Goal: Check status: Check status

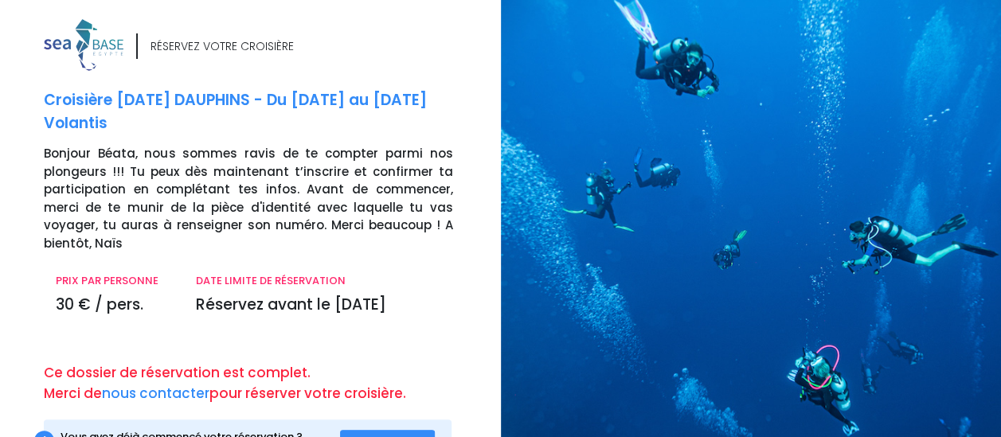
click at [396, 436] on span "Se connecter" at bounding box center [388, 445] width 70 height 15
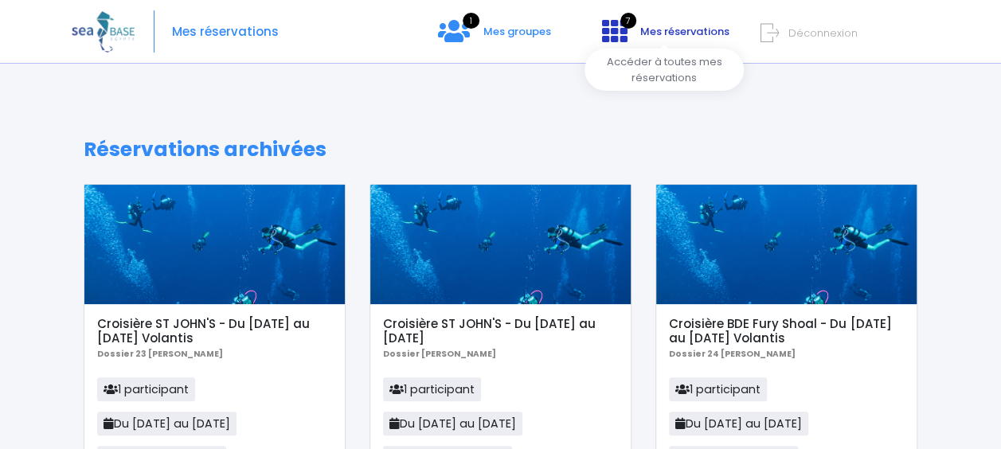
click at [677, 34] on span "Mes réservations" at bounding box center [684, 31] width 89 height 15
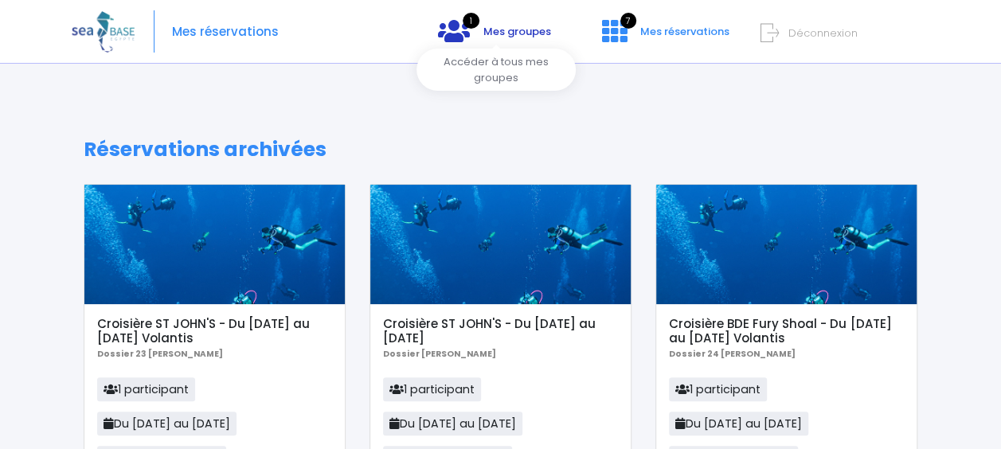
click at [501, 33] on span "Mes groupes" at bounding box center [517, 31] width 68 height 15
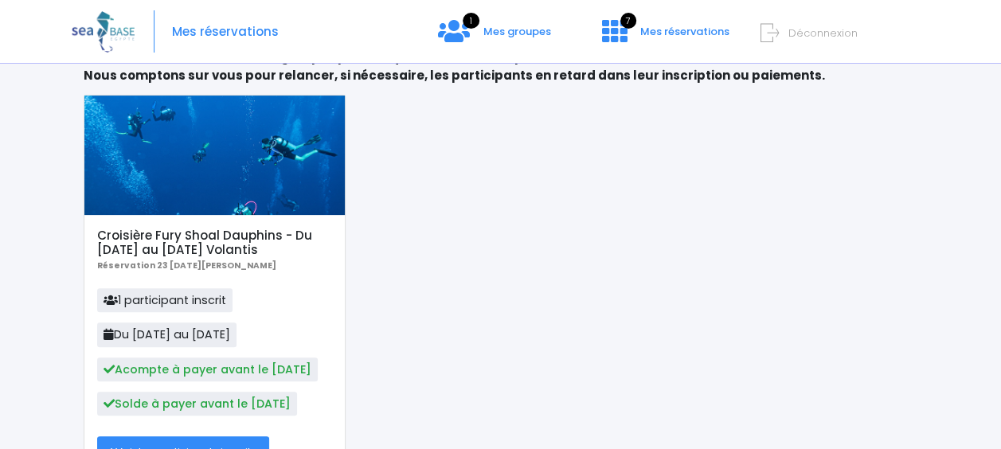
scroll to position [125, 0]
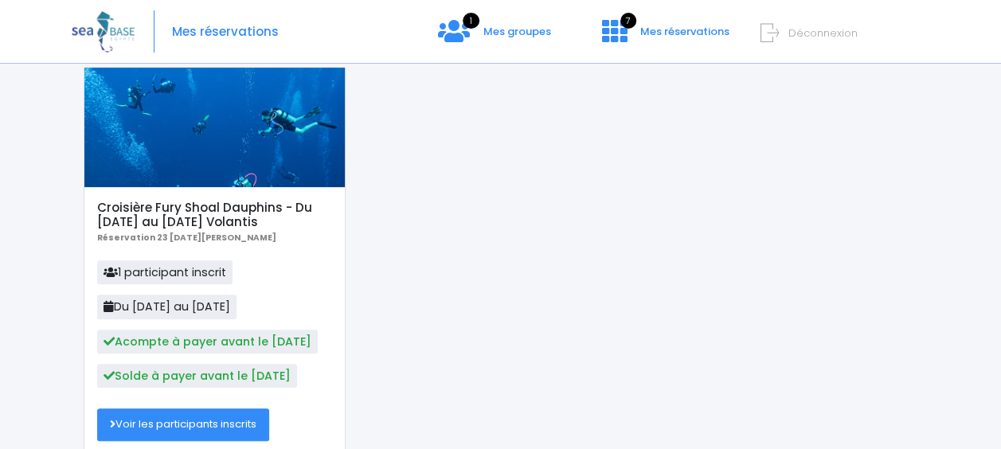
click at [220, 425] on link "Voir les participants inscrits" at bounding box center [183, 424] width 172 height 32
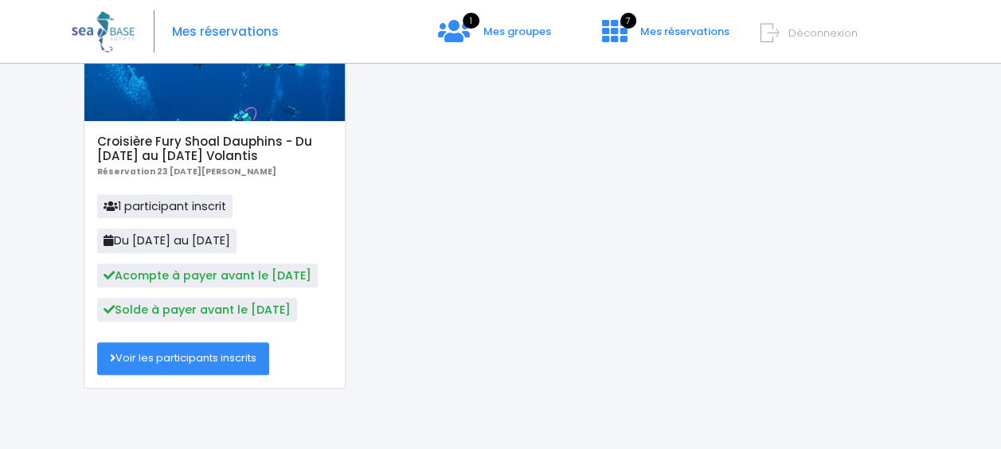
scroll to position [195, 0]
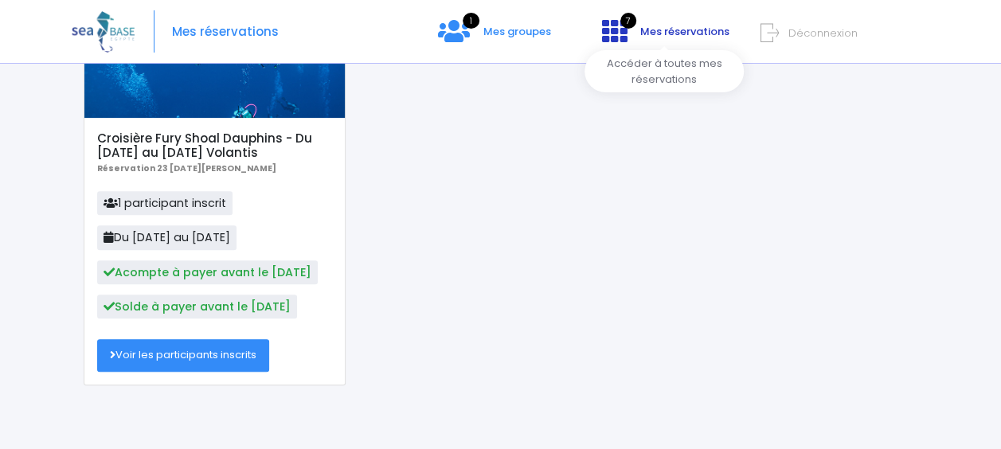
click at [718, 38] on span "Mes réservations" at bounding box center [684, 31] width 89 height 15
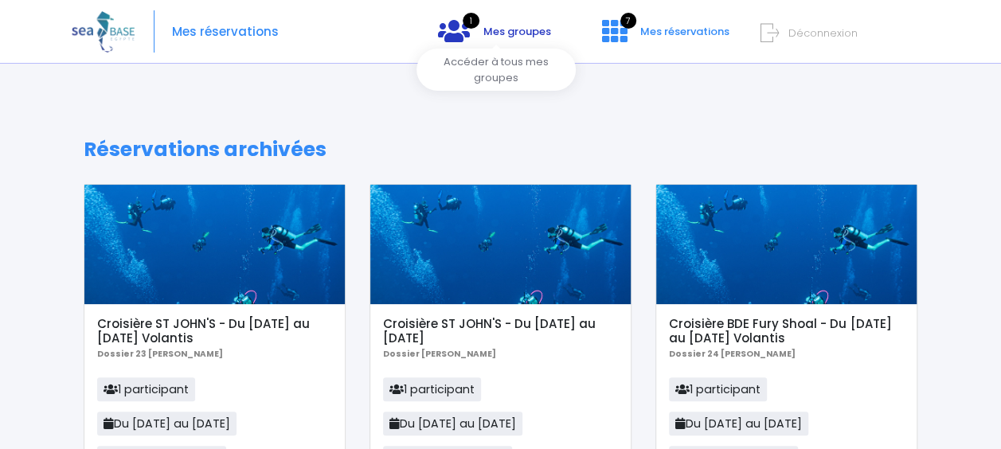
click at [529, 39] on link "1 Mes groupes" at bounding box center [494, 36] width 139 height 15
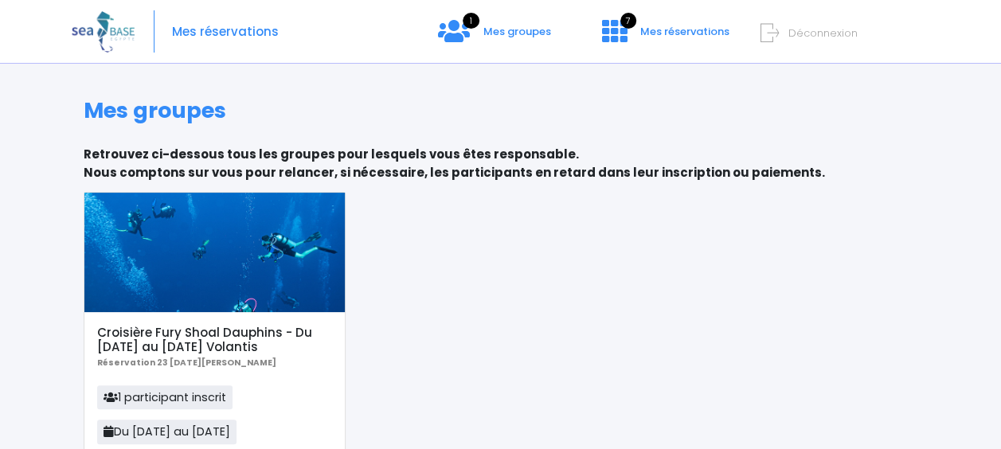
scroll to position [195, 0]
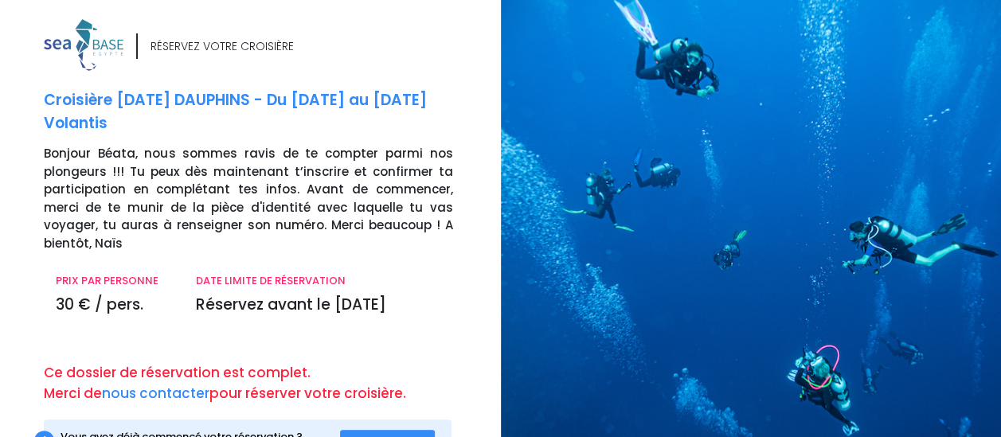
scroll to position [54, 0]
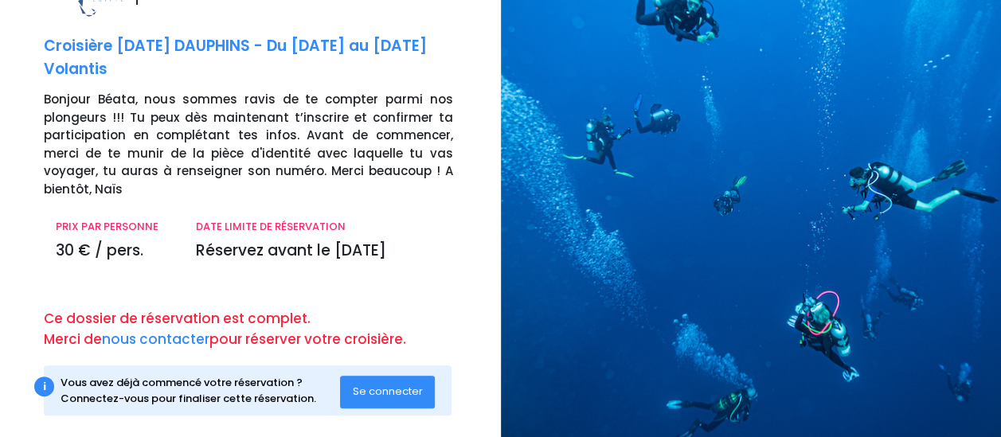
click at [383, 384] on span "Se connecter" at bounding box center [388, 391] width 70 height 15
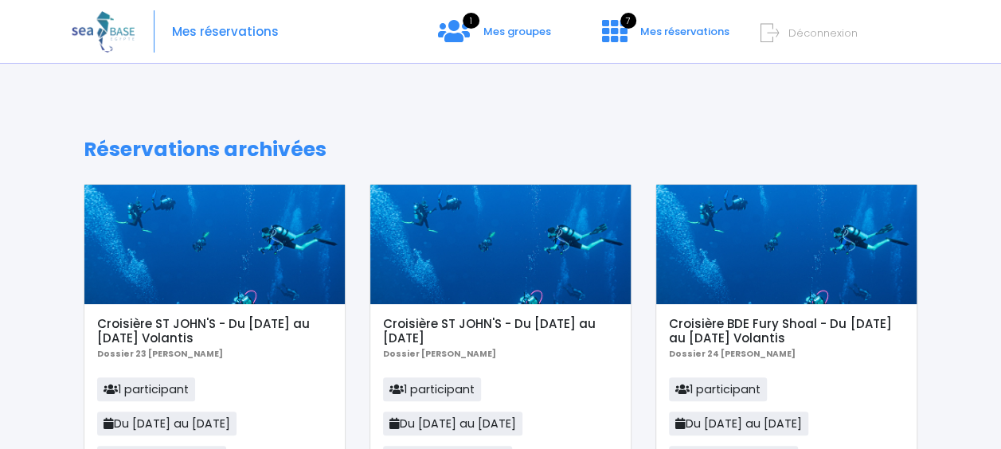
click at [229, 32] on span "Mes réservations" at bounding box center [225, 32] width 107 height 0
click at [508, 30] on span "Mes groupes" at bounding box center [517, 31] width 68 height 15
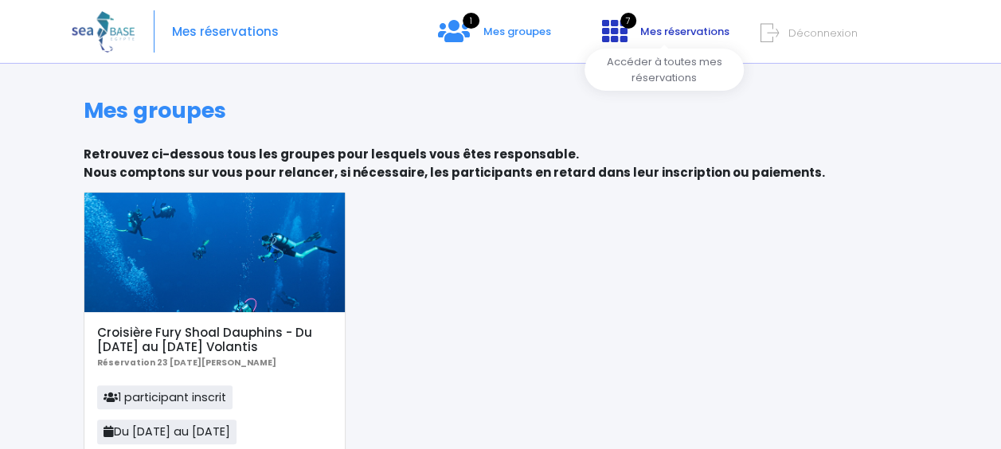
click at [674, 27] on span "Mes réservations" at bounding box center [684, 31] width 89 height 15
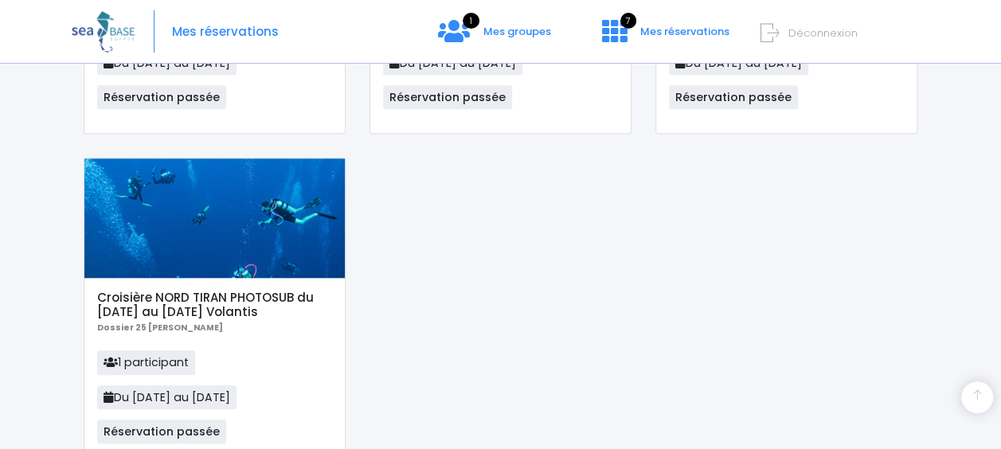
scroll to position [780, 0]
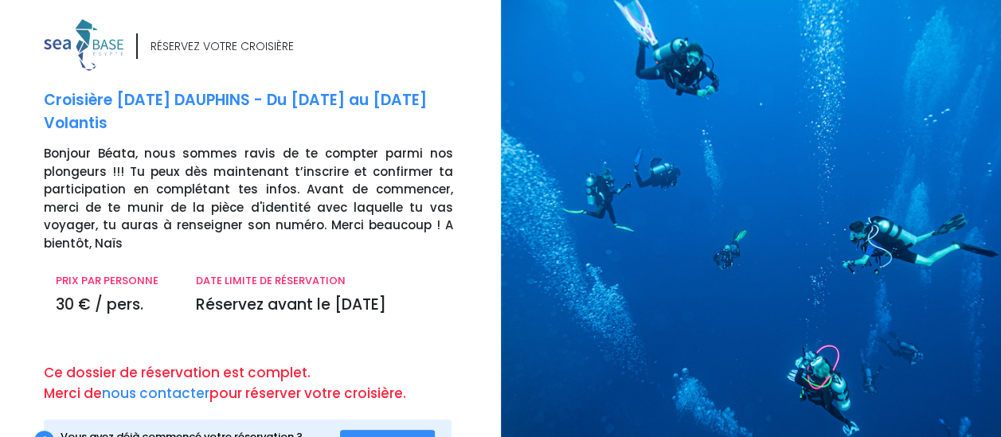
scroll to position [54, 0]
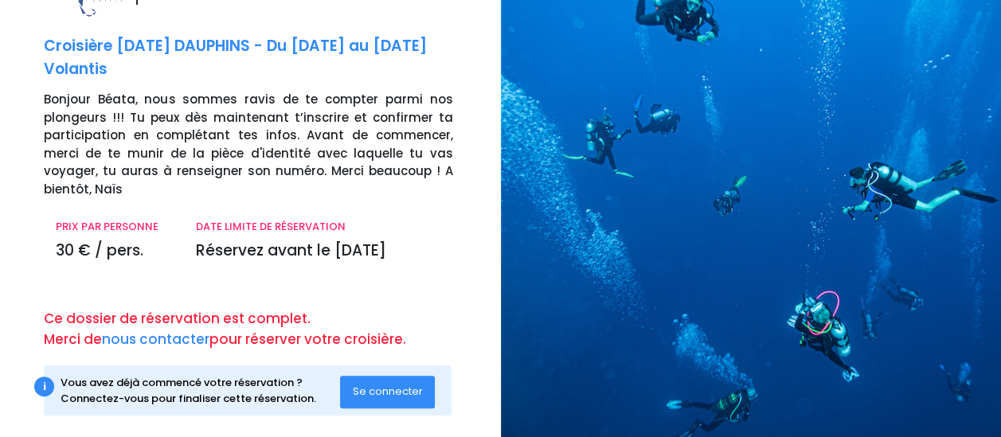
click at [46, 377] on div "i" at bounding box center [44, 387] width 20 height 20
click at [118, 382] on div "Vous avez déjà commencé votre réservation ? Connectez-vous pour finaliser cette…" at bounding box center [199, 390] width 279 height 31
click at [384, 384] on span "Se connecter" at bounding box center [388, 391] width 70 height 15
click at [173, 330] on link "nous contacter" at bounding box center [155, 339] width 107 height 19
click at [788, 132] on div at bounding box center [757, 200] width 513 height 509
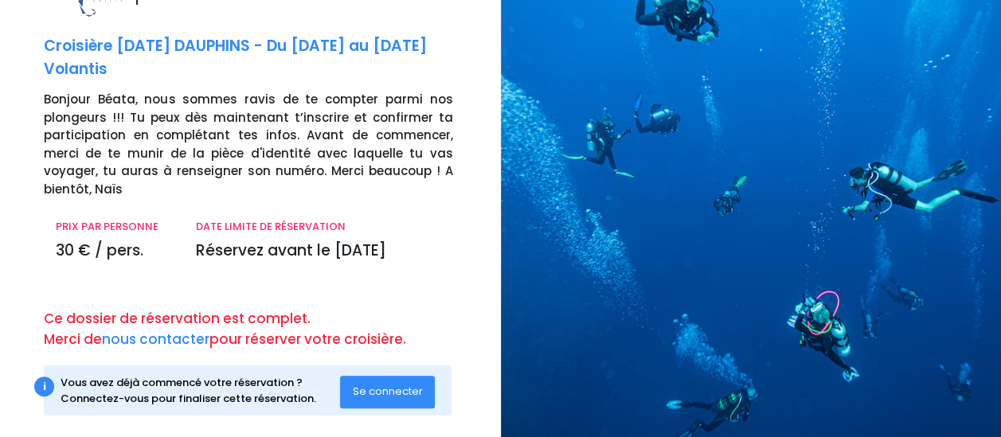
click at [318, 240] on p "Réservez avant le [DATE]" at bounding box center [324, 251] width 256 height 23
click at [400, 384] on span "Se connecter" at bounding box center [388, 391] width 70 height 15
click at [267, 240] on p "Réservez avant le [DATE]" at bounding box center [324, 251] width 256 height 23
click at [185, 330] on link "nous contacter" at bounding box center [155, 339] width 107 height 19
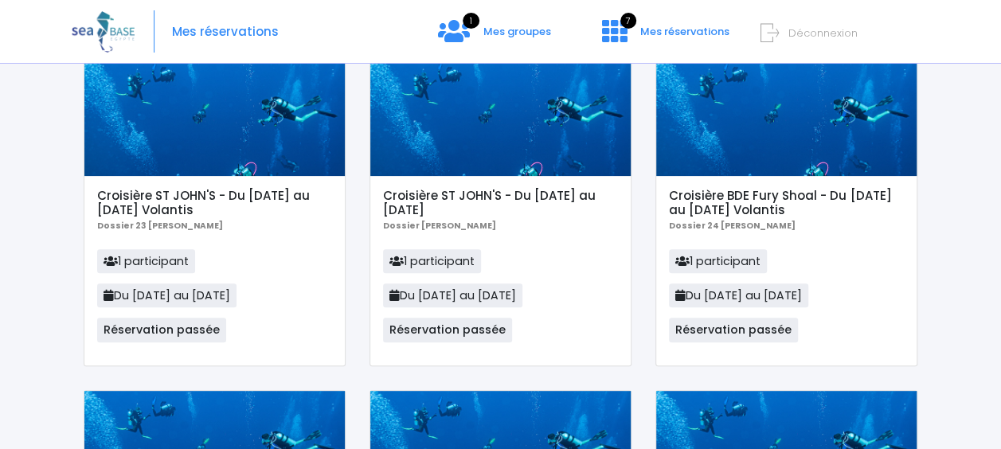
scroll to position [127, 0]
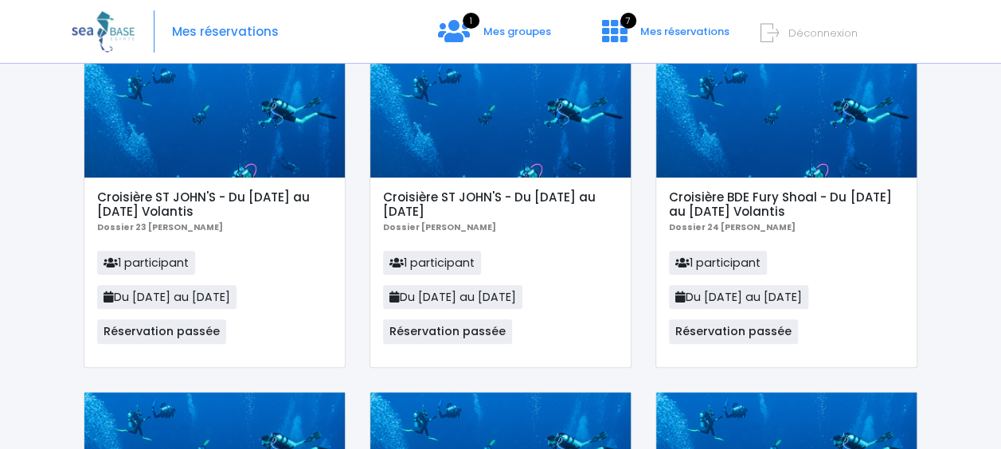
click at [485, 331] on span "Réservation passée" at bounding box center [447, 331] width 129 height 24
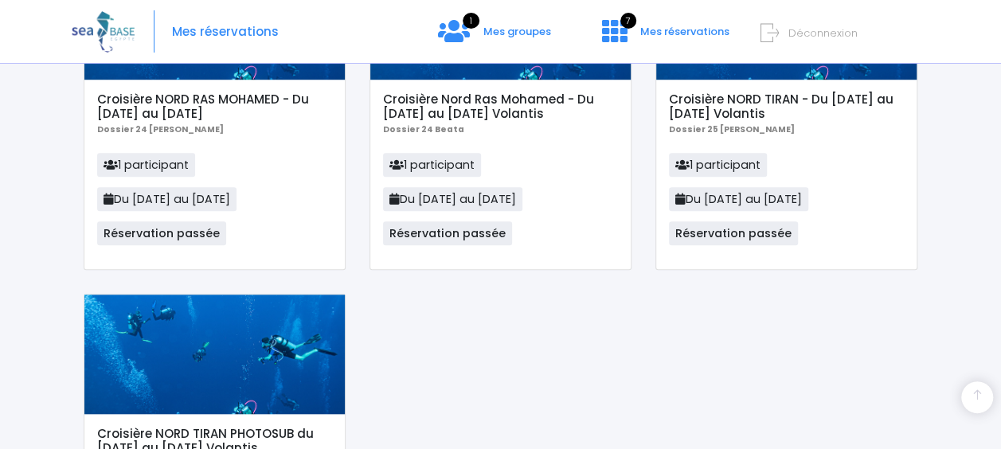
scroll to position [0, 0]
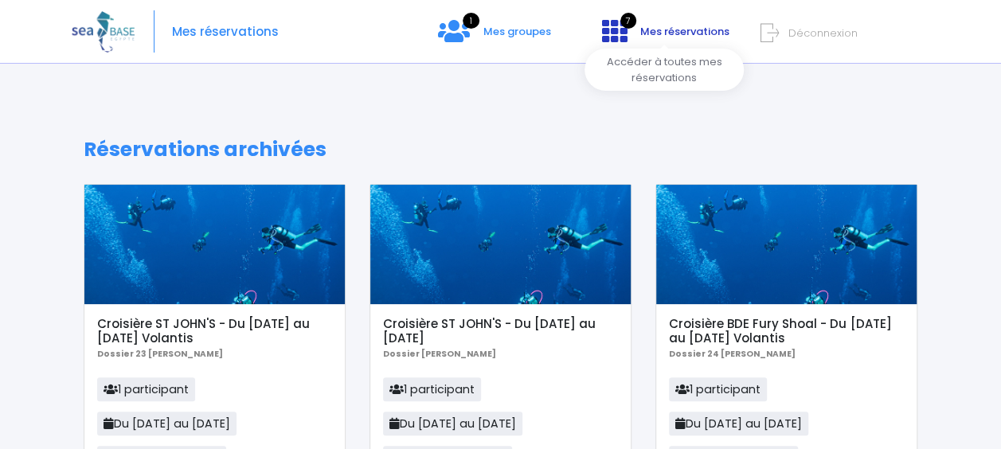
click at [669, 33] on span "Mes réservations" at bounding box center [684, 31] width 89 height 15
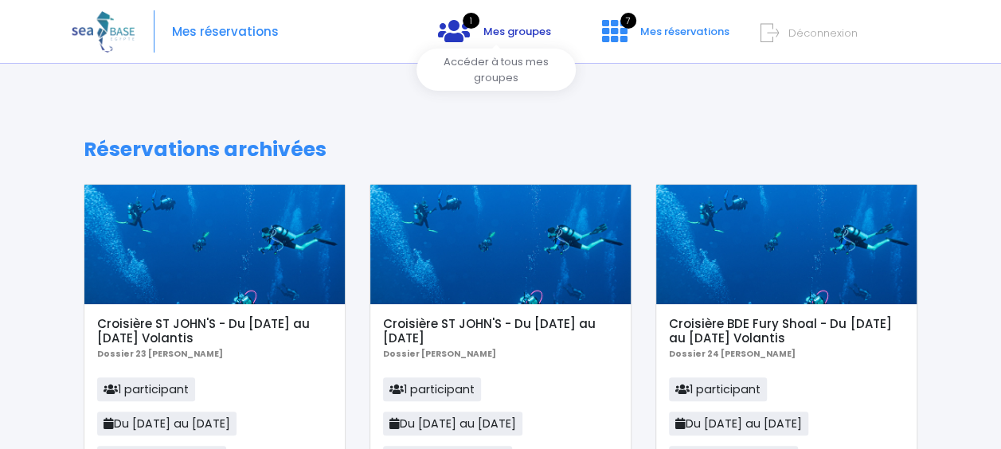
click at [501, 27] on span "Mes groupes" at bounding box center [517, 31] width 68 height 15
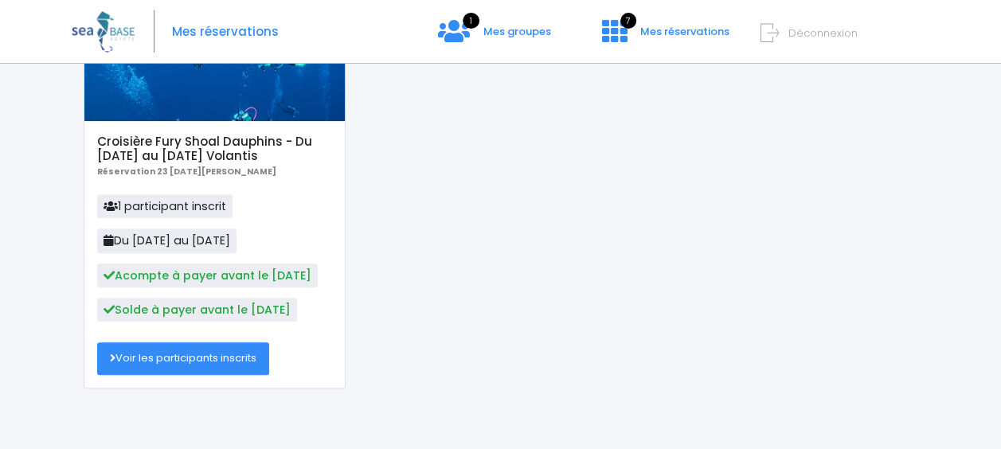
scroll to position [195, 0]
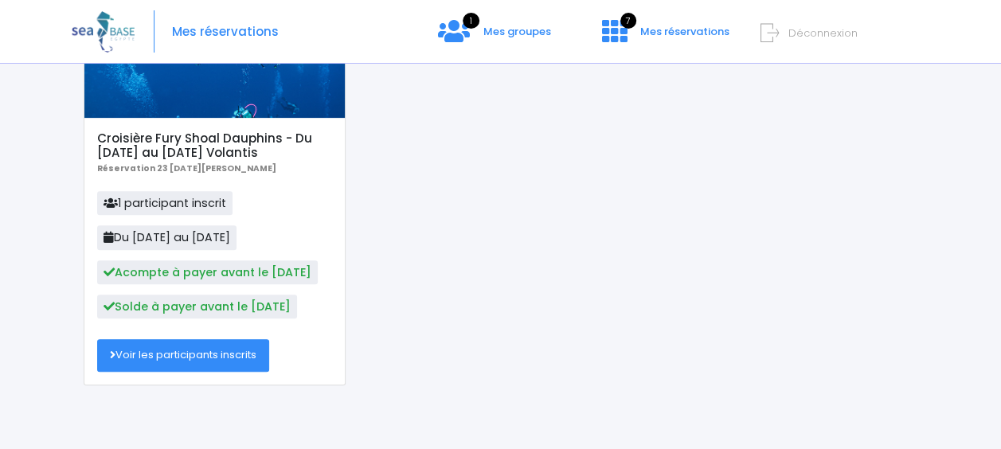
click at [217, 304] on span "Solde à payer avant le 08/11/23" at bounding box center [197, 307] width 200 height 24
